Goal: Communication & Community: Share content

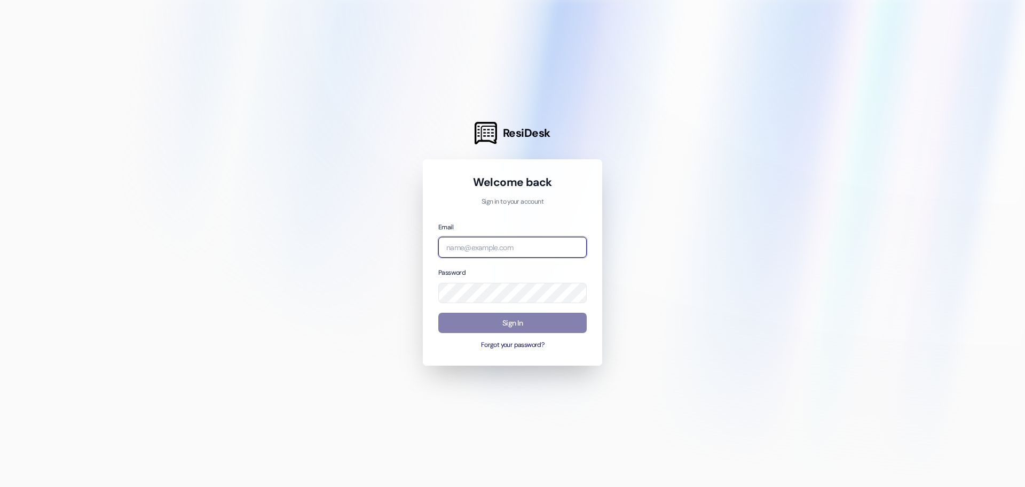
type input "[PERSON_NAME][EMAIL_ADDRESS][DOMAIN_NAME]"
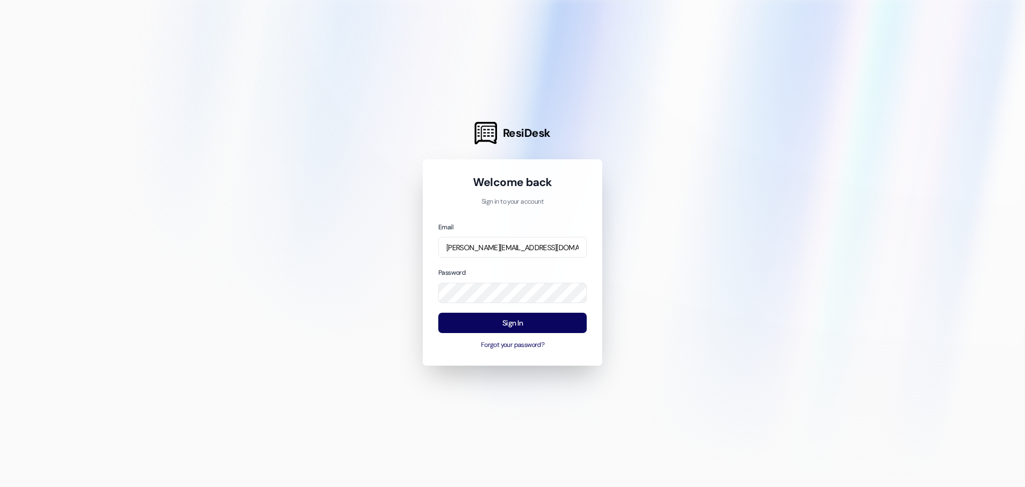
drag, startPoint x: 582, startPoint y: 214, endPoint x: 569, endPoint y: 228, distance: 18.5
click at [581, 214] on div "Welcome back Sign in to your account Email [PERSON_NAME][EMAIL_ADDRESS][DOMAIN_…" at bounding box center [513, 262] width 148 height 175
click at [534, 328] on button "Sign In" at bounding box center [513, 322] width 148 height 21
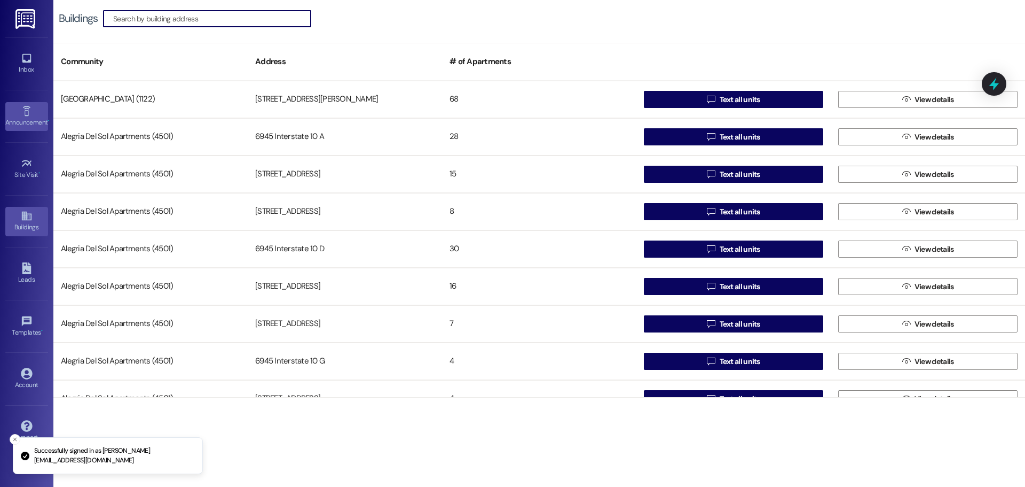
click at [22, 114] on icon at bounding box center [27, 111] width 12 height 12
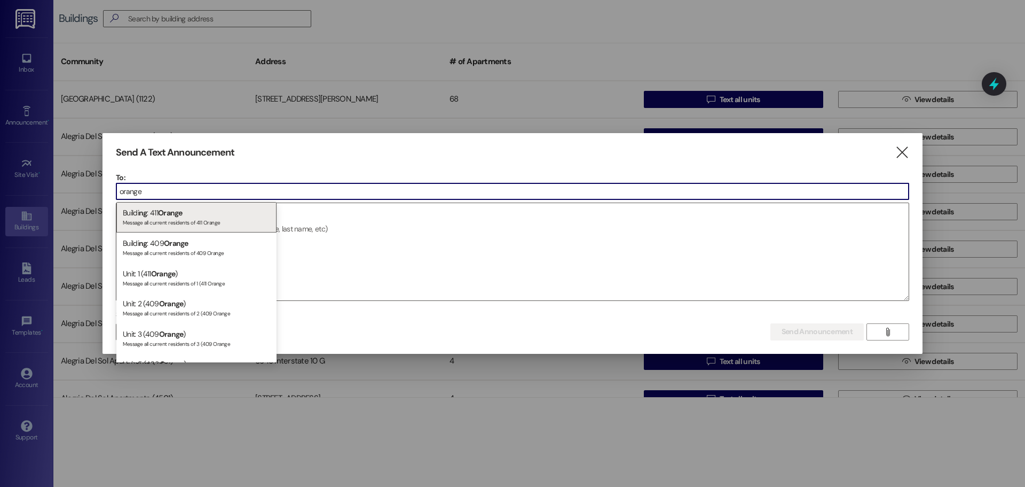
click at [201, 186] on input "orange" at bounding box center [512, 191] width 793 height 16
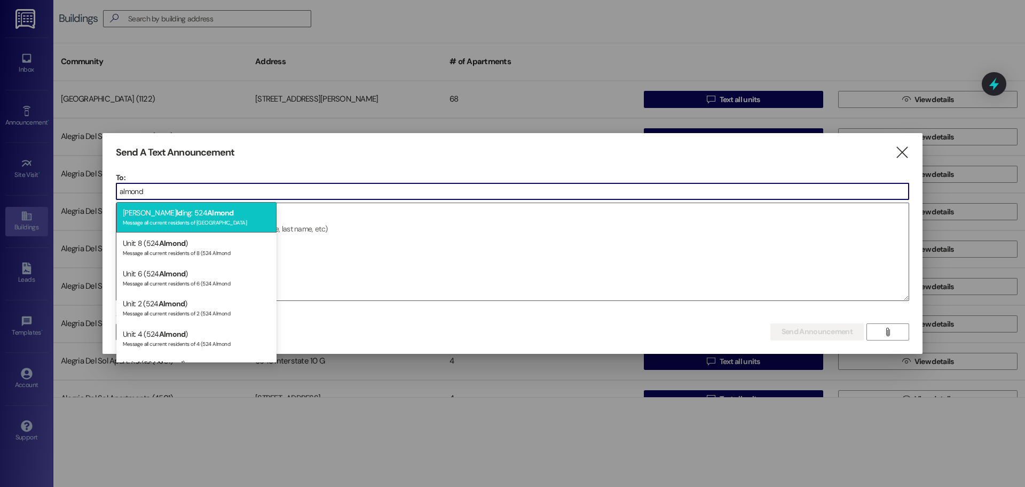
type input "almond"
click at [207, 216] on span "Almond" at bounding box center [220, 213] width 27 height 10
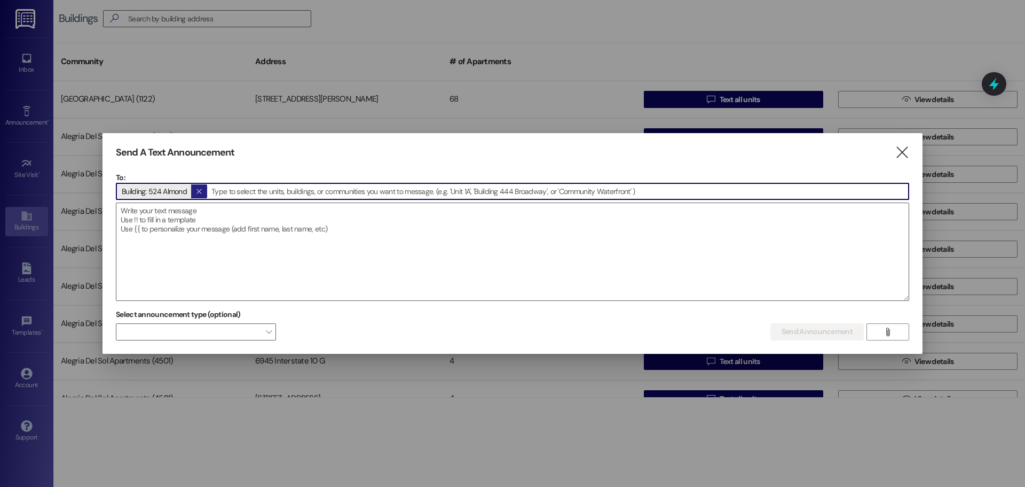
click at [199, 189] on icon "" at bounding box center [199, 191] width 6 height 9
click at [188, 190] on input at bounding box center [512, 191] width 793 height 16
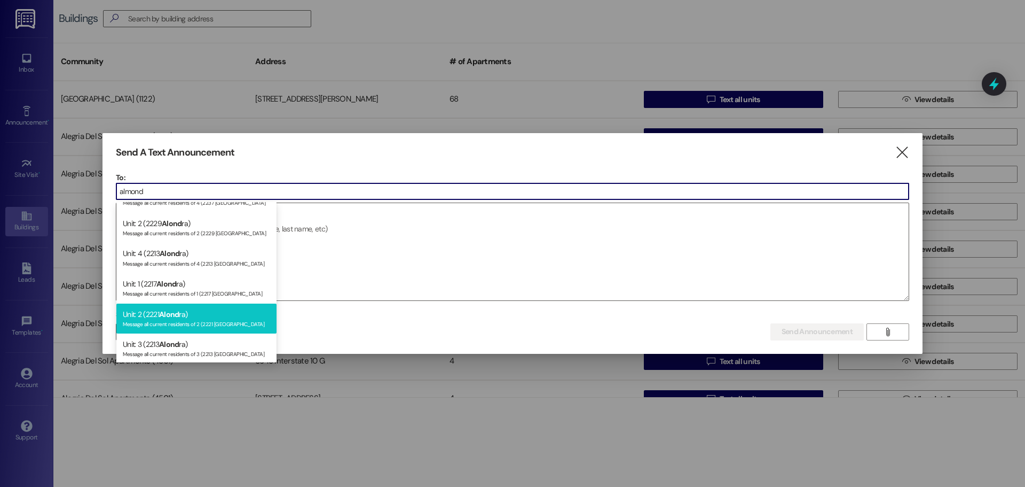
scroll to position [1956, 0]
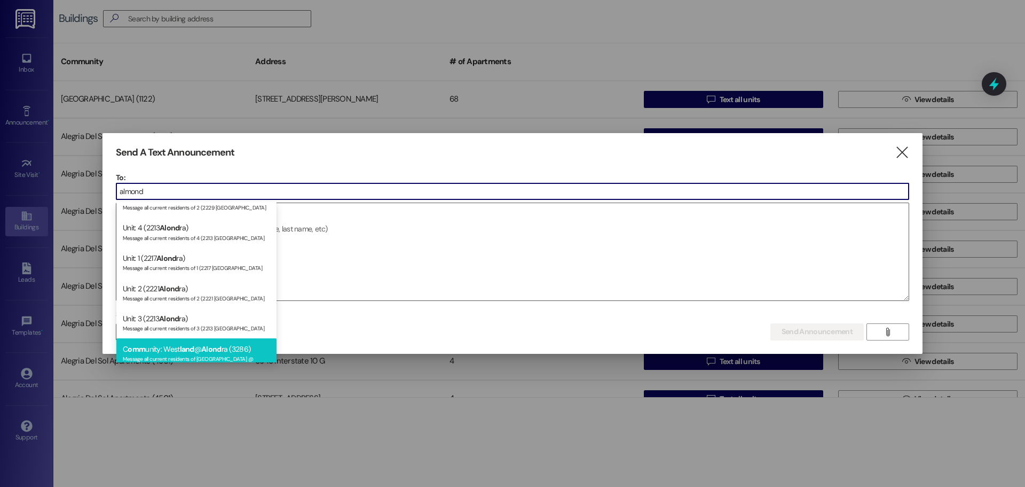
type input "almond"
click at [159, 353] on div "Message all current residents of [GEOGRAPHIC_DATA] @ [GEOGRAPHIC_DATA] (3286)" at bounding box center [196, 360] width 147 height 15
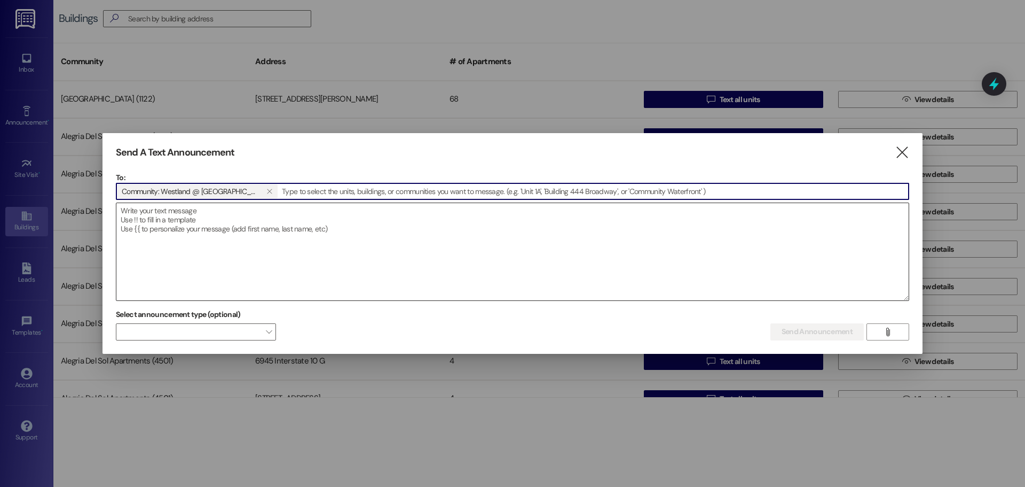
click at [238, 249] on textarea at bounding box center [512, 251] width 793 height 97
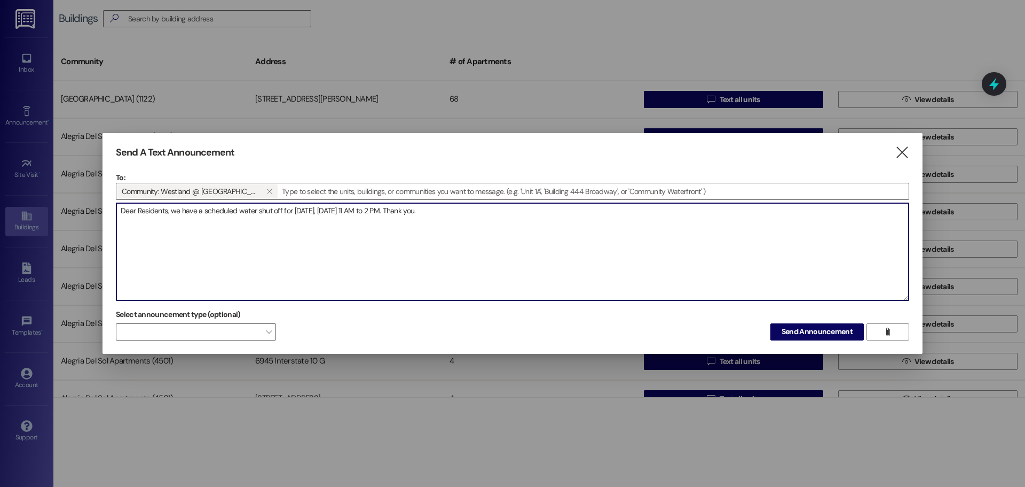
click at [270, 216] on textarea "Dear Residents, we have a scheduled water shut off for [DATE], [DATE] 11 AM to …" at bounding box center [512, 251] width 793 height 97
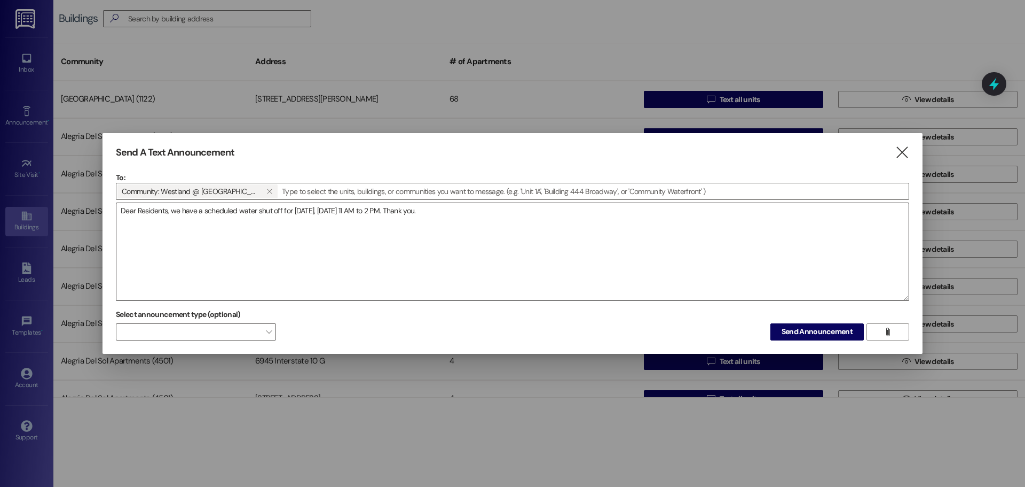
click at [582, 237] on textarea "Dear Residents, we have a scheduled water shut off for [DATE], [DATE] 11 AM to …" at bounding box center [512, 251] width 793 height 97
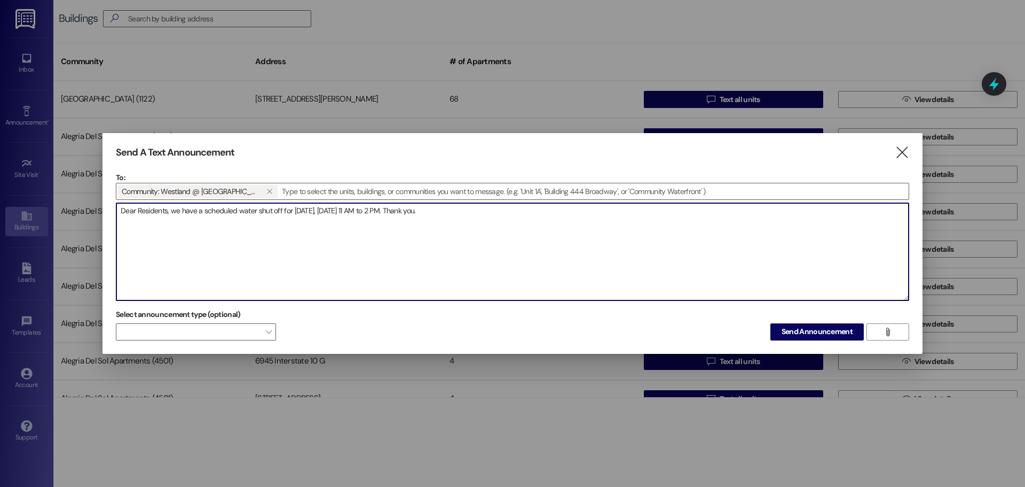
click at [580, 225] on textarea "Dear Residents, we have a scheduled water shut off for [DATE], [DATE] 11 AM to …" at bounding box center [512, 251] width 793 height 97
paste textarea "Estimados residentes: Tenemos un corte de agua programado para hoy, 13 [PERSON_…"
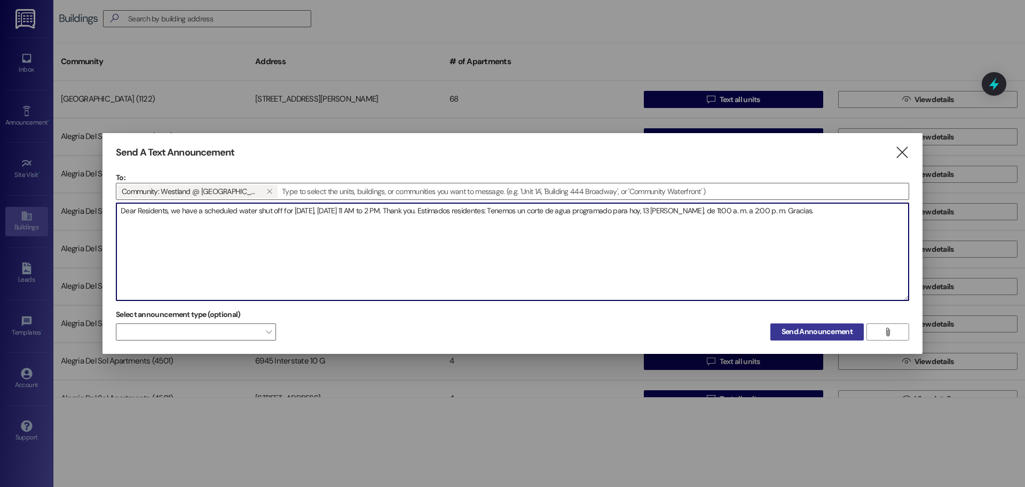
type textarea "Dear Residents, we have a scheduled water shut off for [DATE], [DATE] 11 AM to …"
click at [792, 333] on span "Send Announcement" at bounding box center [817, 331] width 71 height 11
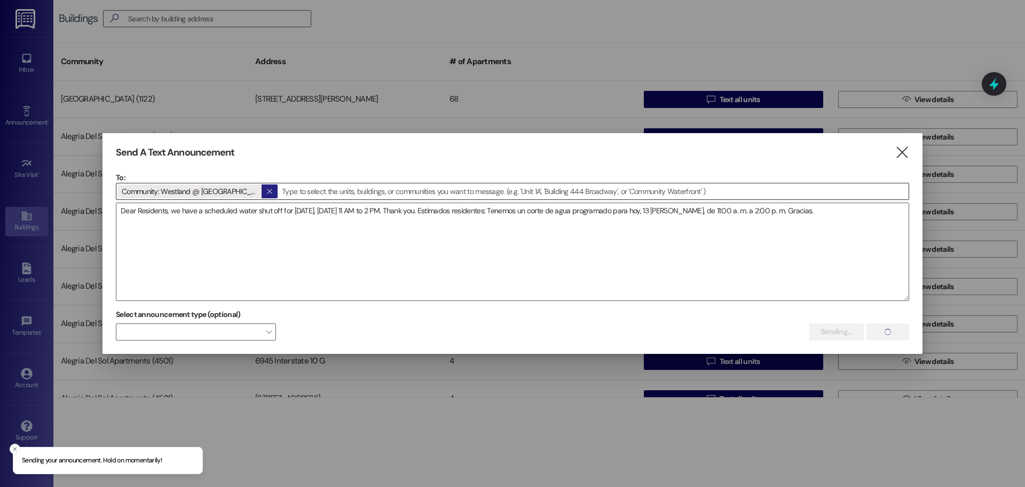
click at [264, 196] on span "" at bounding box center [269, 191] width 10 height 14
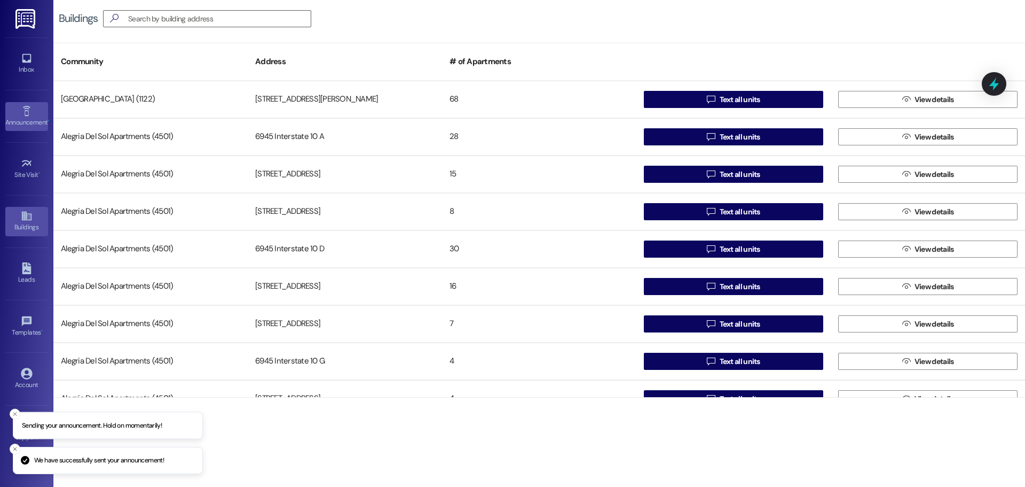
click at [21, 111] on icon at bounding box center [27, 111] width 12 height 12
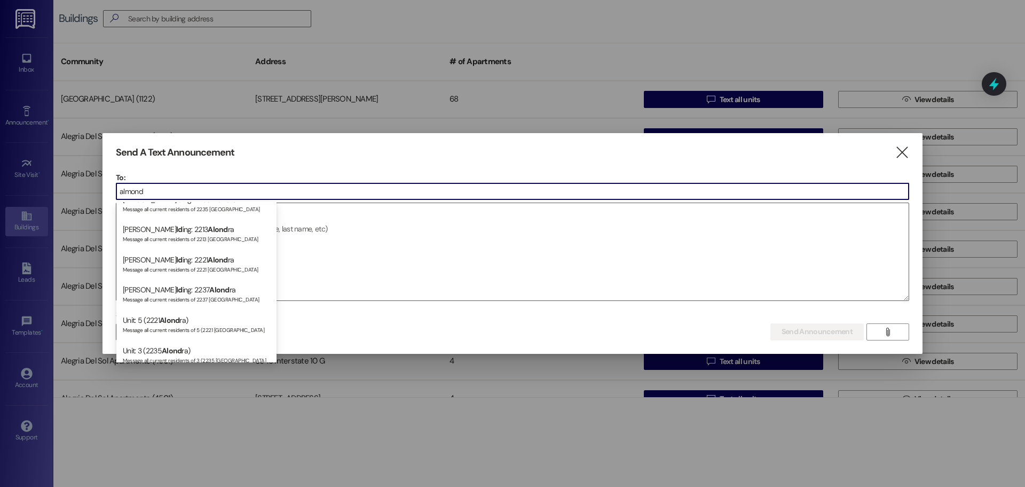
scroll to position [198, 0]
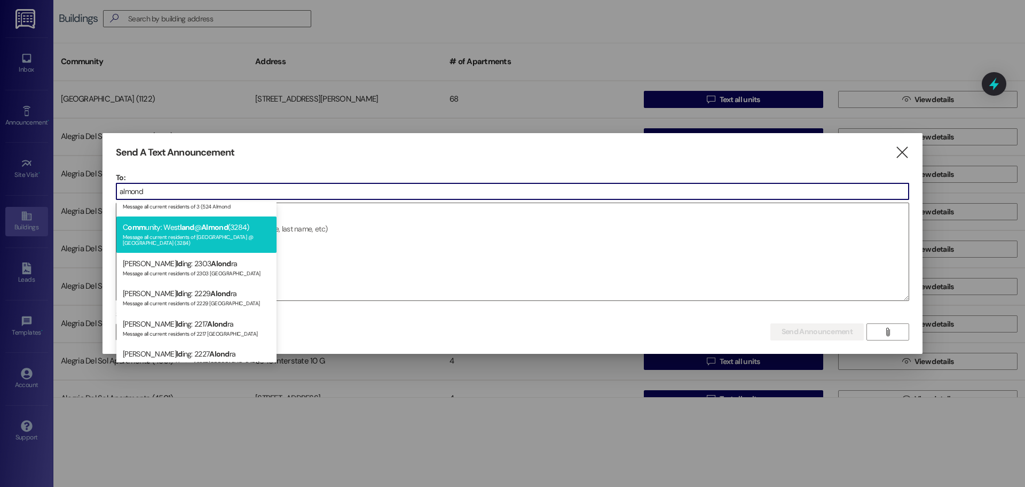
type input "almond"
click at [226, 232] on div "Message all current residents of [GEOGRAPHIC_DATA] @ [GEOGRAPHIC_DATA] (3284)" at bounding box center [196, 238] width 147 height 15
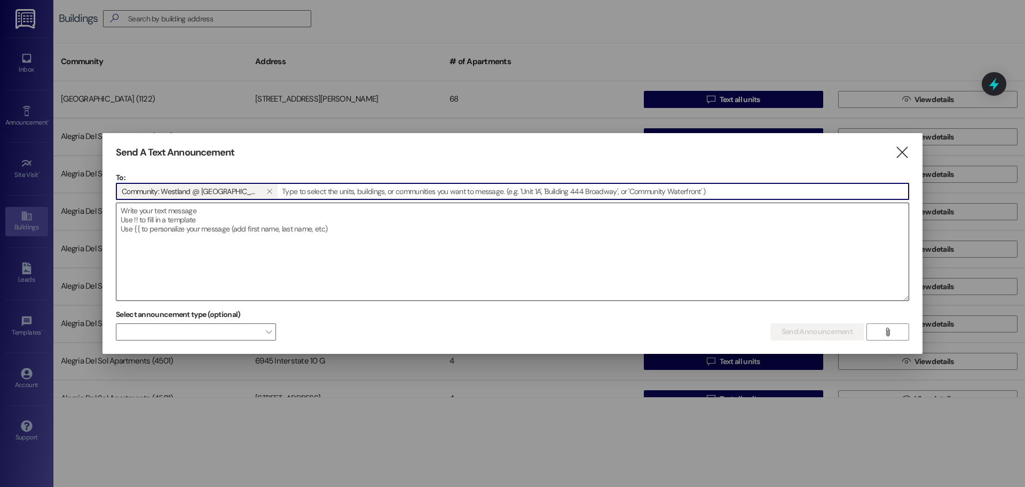
click at [248, 232] on textarea at bounding box center [512, 251] width 793 height 97
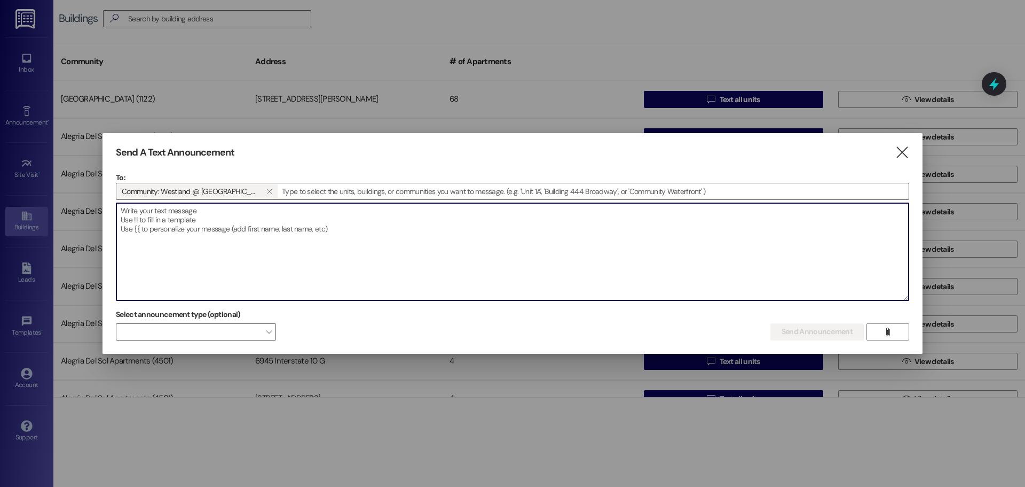
paste textarea "Estimados residentes: Tenemos un corte de agua programado para hoy, 13 [PERSON_…"
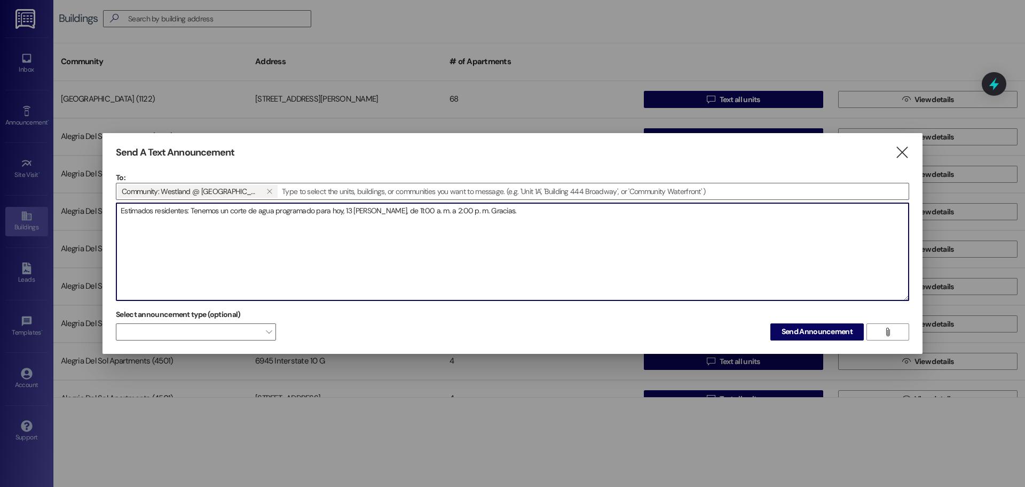
click at [121, 212] on textarea "Estimados residentes: Tenemos un corte de agua programado para hoy, 13 [PERSON_…" at bounding box center [512, 251] width 793 height 97
paste textarea "Dear Residents, we have a scheduled water shut off for [DATE], [DATE] 11 AM to …"
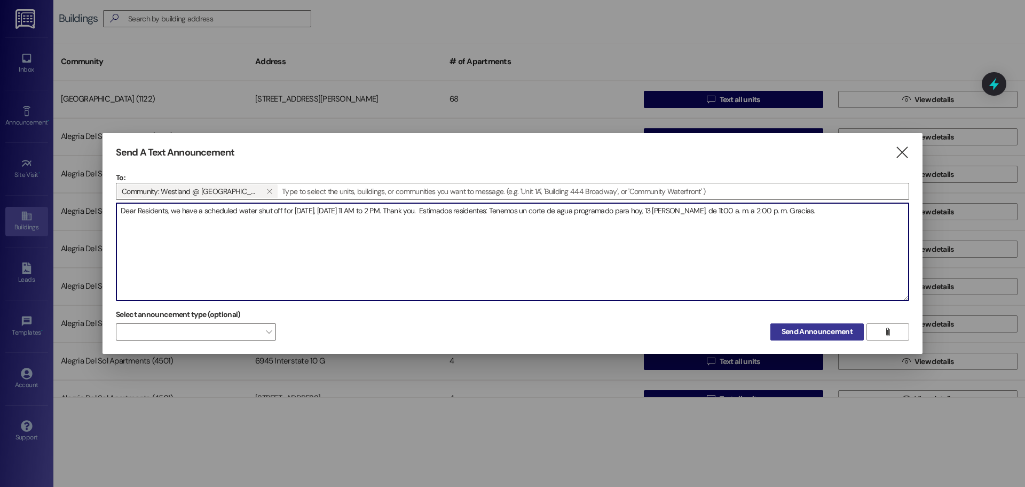
type textarea "Dear Residents, we have a scheduled water shut off for [DATE], [DATE] 11 AM to …"
click at [849, 339] on button "Send Announcement" at bounding box center [817, 331] width 93 height 17
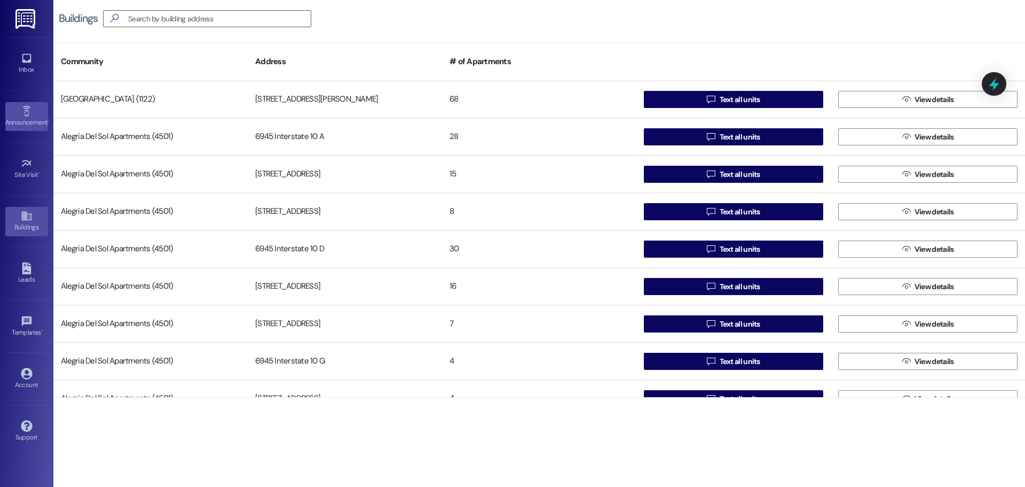
click at [31, 108] on icon at bounding box center [27, 111] width 12 height 12
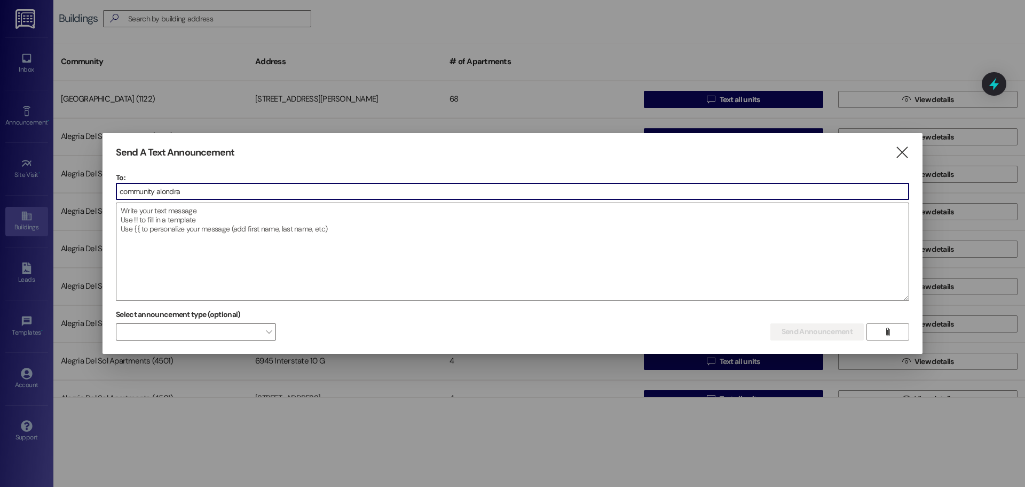
drag, startPoint x: 208, startPoint y: 193, endPoint x: 132, endPoint y: 192, distance: 75.8
click at [132, 192] on input "community alondra" at bounding box center [512, 191] width 793 height 16
type input "c"
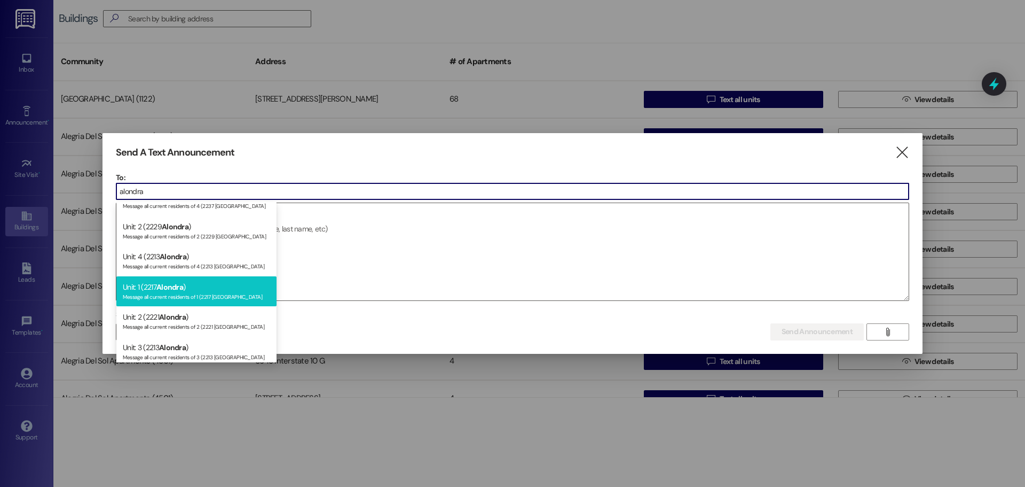
scroll to position [1714, 0]
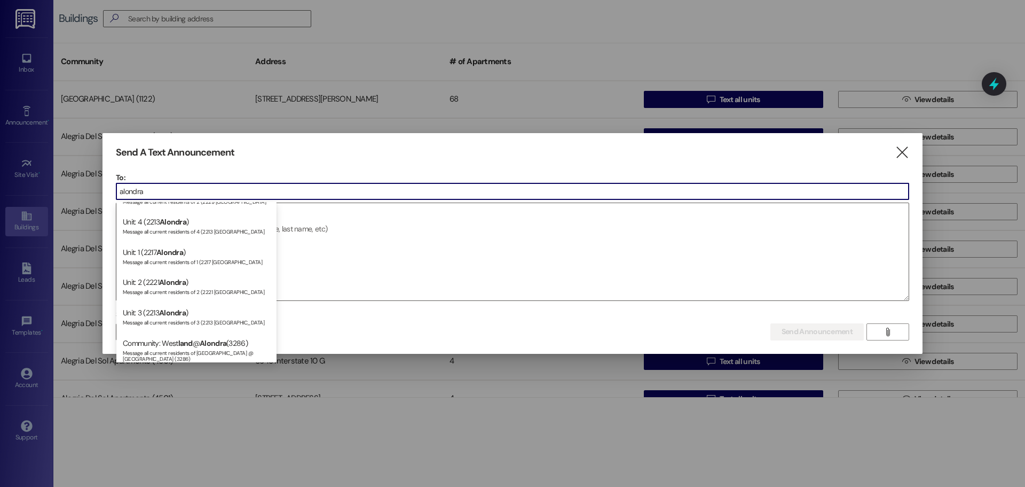
type input "alondra"
click at [190, 343] on span "land" at bounding box center [185, 343] width 14 height 10
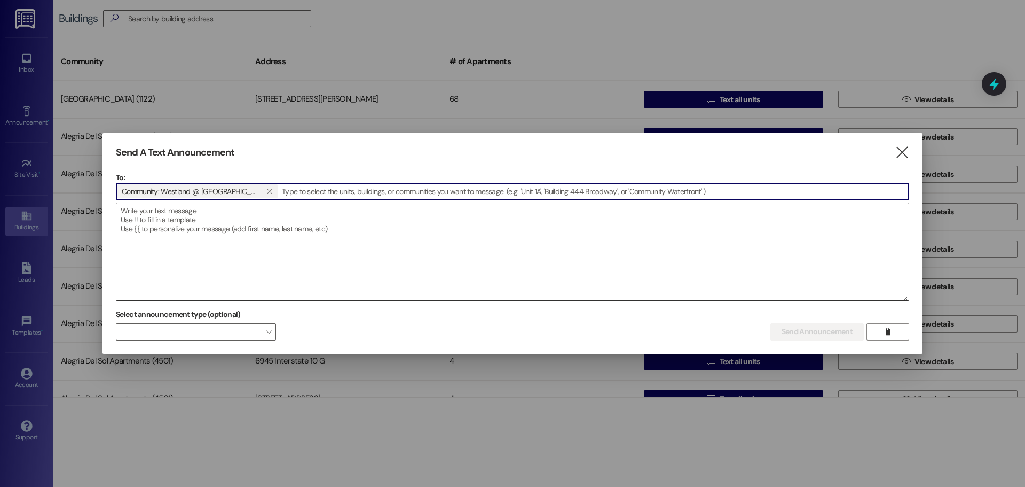
click at [264, 248] on textarea at bounding box center [512, 251] width 793 height 97
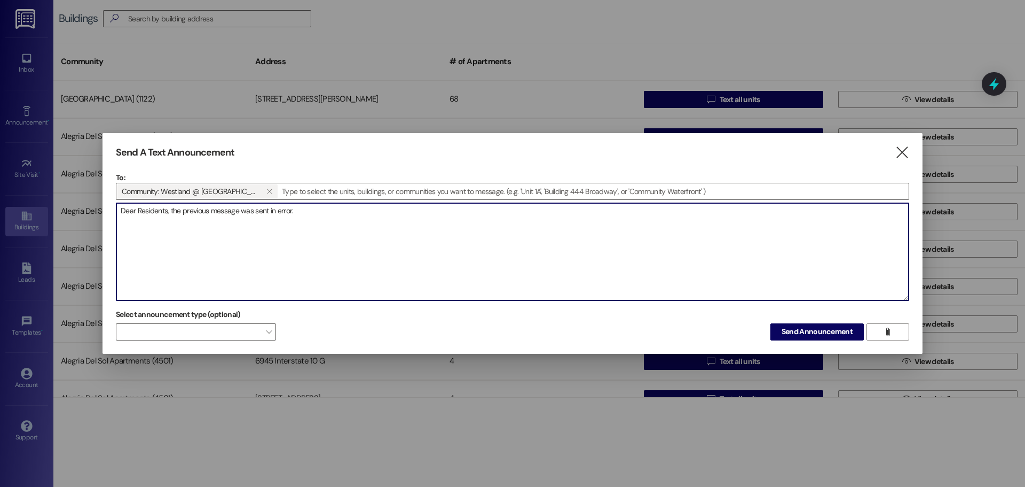
click at [222, 219] on textarea "Dear Residents, the previous message was sent in error." at bounding box center [512, 251] width 793 height 97
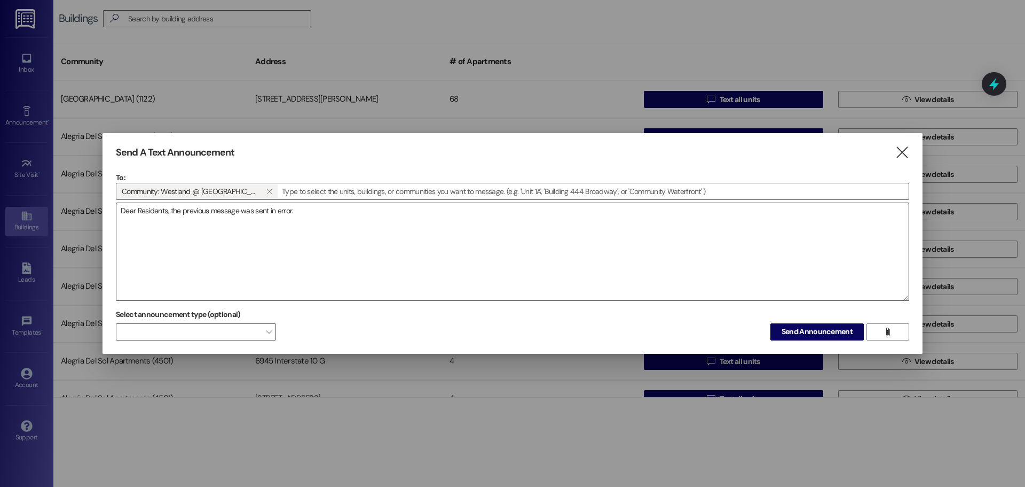
click at [523, 234] on textarea "Dear Residents, the previous message was sent in error." at bounding box center [512, 251] width 793 height 97
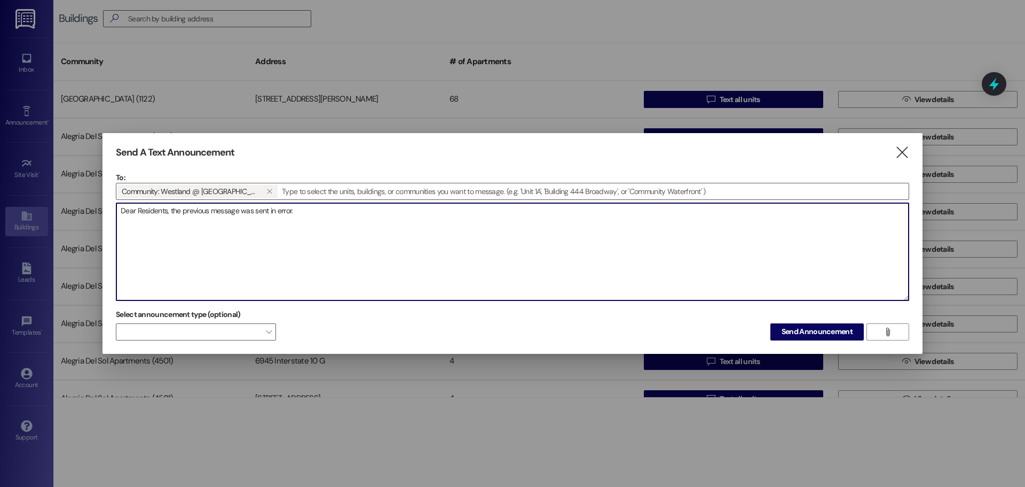
paste textarea "Estimados residentes, el mensaje anterior fue enviado por error."
type textarea "Dear Residents, the previous message was sent in error. Estimados residentes, e…"
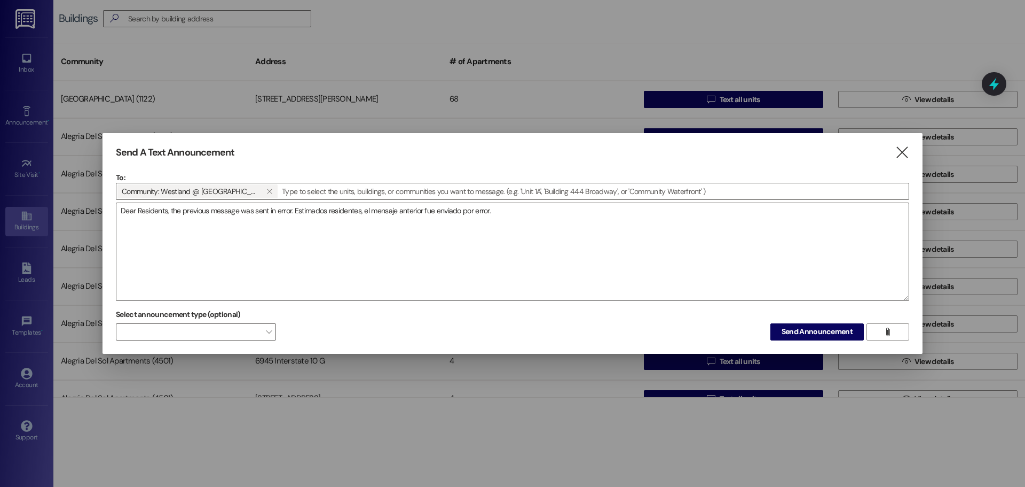
drag, startPoint x: 805, startPoint y: 330, endPoint x: 479, endPoint y: 316, distance: 326.7
click at [805, 330] on span "Send Announcement" at bounding box center [817, 331] width 71 height 11
